Goal: Navigation & Orientation: Find specific page/section

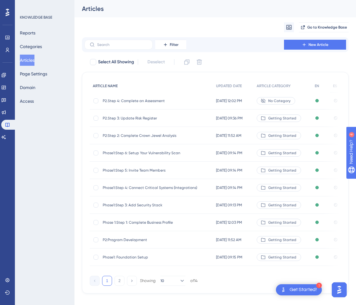
scroll to position [11, 0]
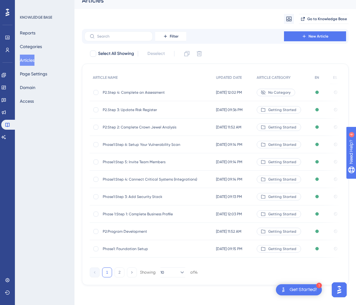
click at [48, 144] on div "KNOWLEDGE BASE Reports Categories Articles Page Settings Domain Access" at bounding box center [45, 152] width 60 height 305
click at [35, 38] on button "Reports" at bounding box center [28, 32] width 16 height 11
click at [35, 44] on button "Categories" at bounding box center [31, 46] width 22 height 11
click at [35, 47] on button "Categories" at bounding box center [31, 46] width 22 height 11
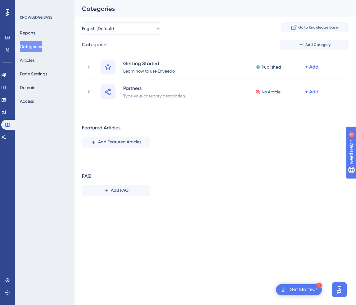
click at [35, 47] on button "Categories" at bounding box center [31, 46] width 22 height 11
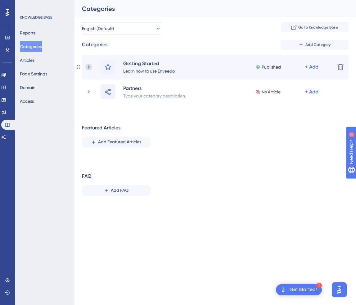
click at [88, 65] on icon at bounding box center [89, 67] width 6 height 6
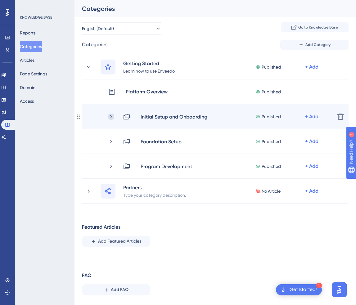
click at [110, 117] on icon at bounding box center [111, 117] width 6 height 6
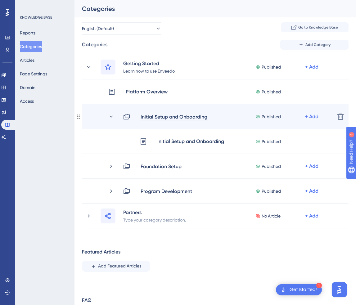
click at [180, 116] on div "Initial Setup and Onboarding" at bounding box center [173, 116] width 67 height 7
click at [172, 128] on div "Initial Setup and Onboarding Published + Add Delete" at bounding box center [215, 116] width 267 height 25
